Goal: Task Accomplishment & Management: Use online tool/utility

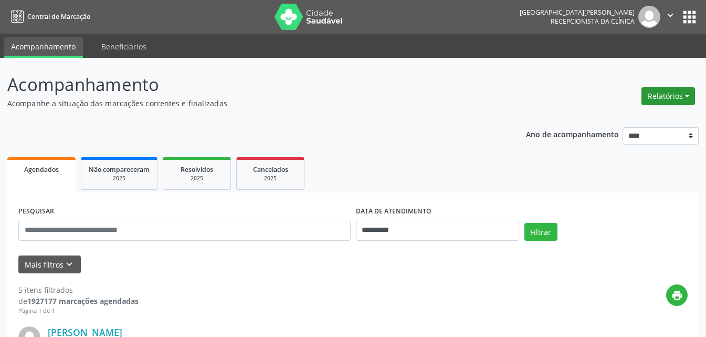
click at [664, 95] on button "Relatórios" at bounding box center [669, 96] width 54 height 18
click at [615, 117] on link "Agendamentos" at bounding box center [639, 118] width 113 height 15
select select "*"
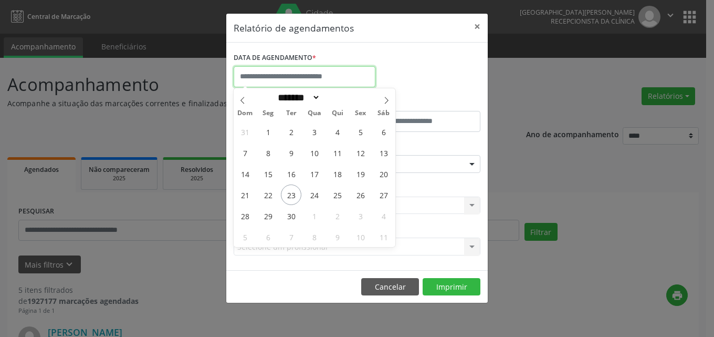
click at [320, 72] on input "text" at bounding box center [305, 76] width 142 height 21
click at [317, 196] on span "24" at bounding box center [314, 194] width 20 height 20
type input "**********"
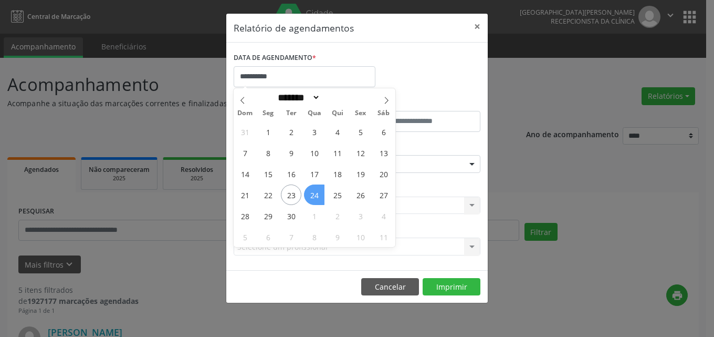
click at [317, 193] on span "24" at bounding box center [314, 194] width 20 height 20
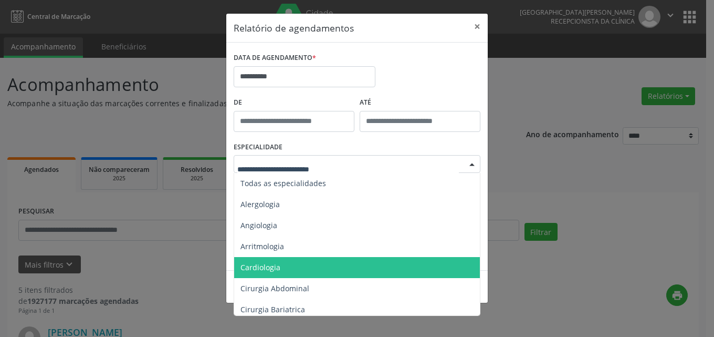
click at [254, 267] on span "Cardiologia" at bounding box center [261, 267] width 40 height 10
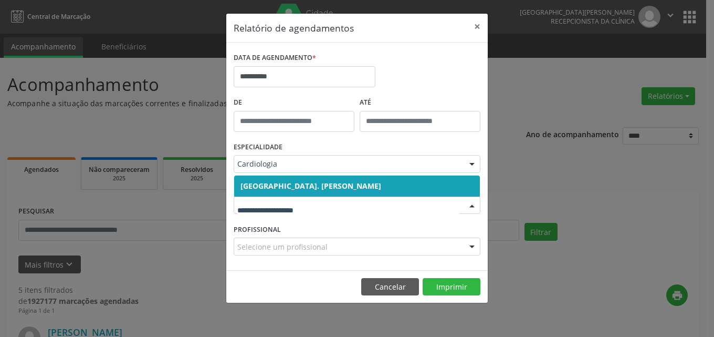
click at [270, 186] on span "[GEOGRAPHIC_DATA]. [PERSON_NAME]" at bounding box center [311, 186] width 141 height 10
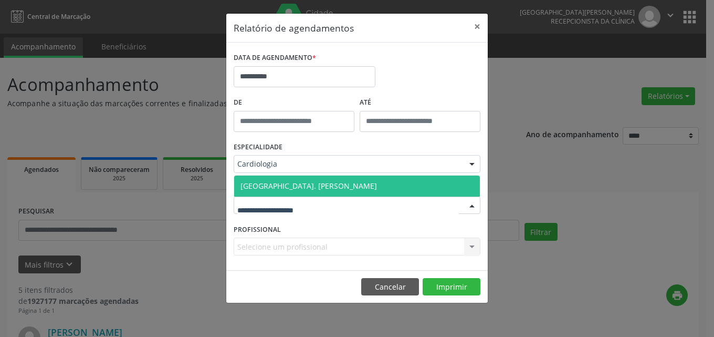
click at [289, 181] on span "[GEOGRAPHIC_DATA]. [PERSON_NAME]" at bounding box center [309, 186] width 137 height 10
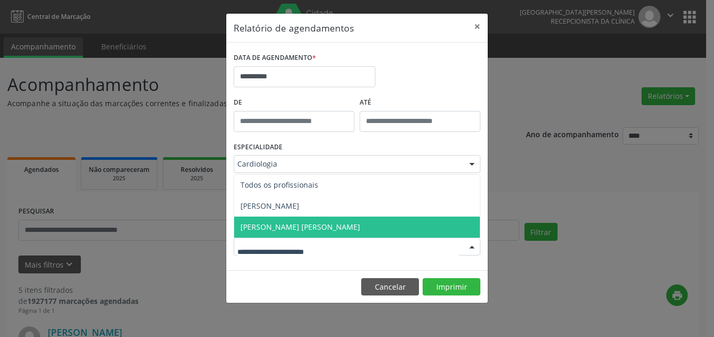
click at [298, 220] on span "[PERSON_NAME] [PERSON_NAME]" at bounding box center [357, 226] width 246 height 21
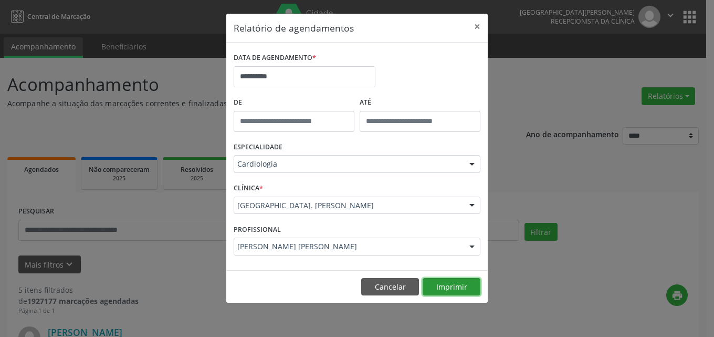
click at [447, 283] on button "Imprimir" at bounding box center [452, 287] width 58 height 18
